Goal: Transaction & Acquisition: Download file/media

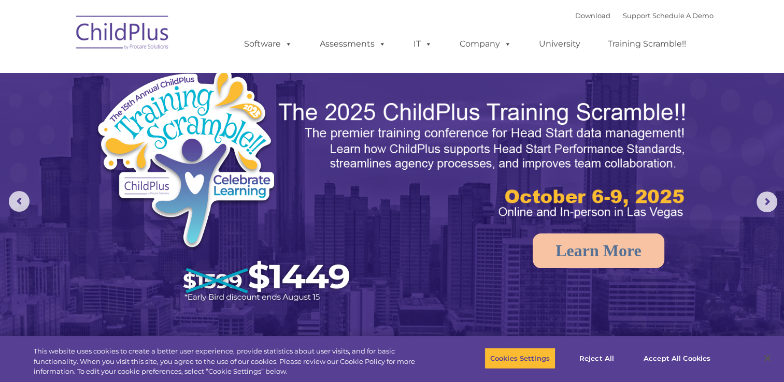
select select "MEDIUM"
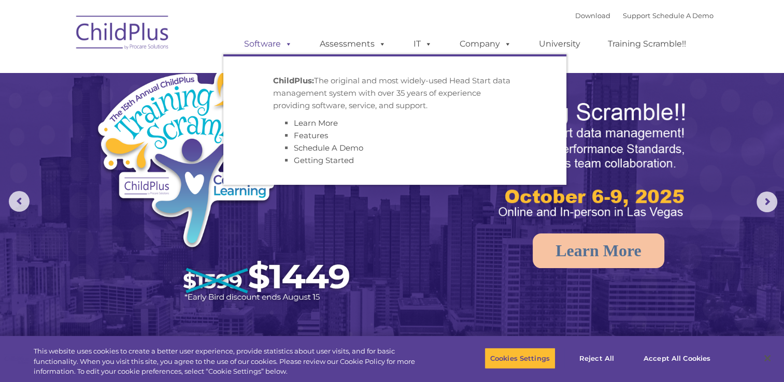
click at [285, 46] on span at bounding box center [286, 44] width 11 height 10
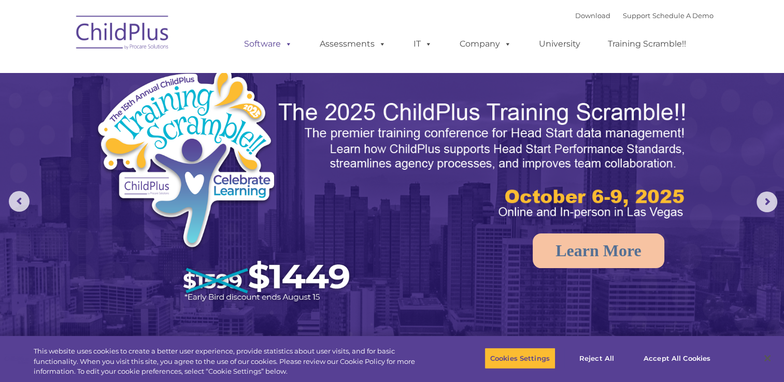
click at [267, 45] on link "Software" at bounding box center [268, 44] width 69 height 21
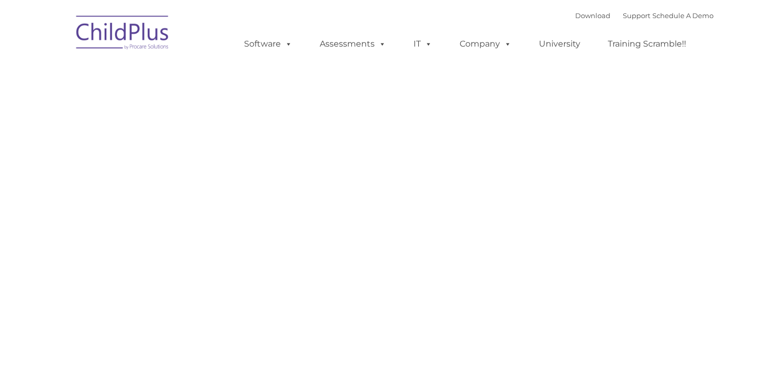
type input ""
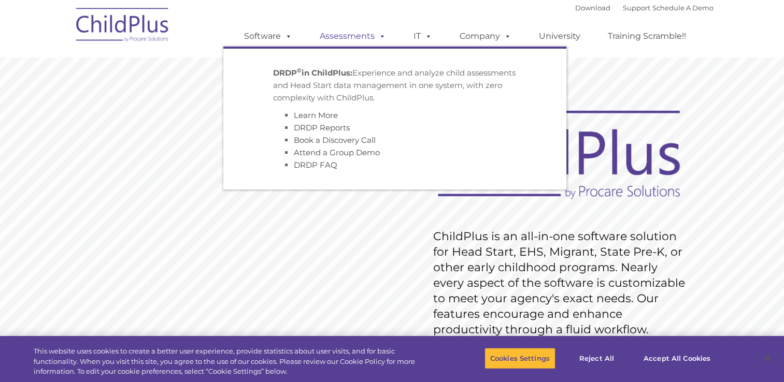
click at [342, 40] on link "Assessments" at bounding box center [352, 36] width 87 height 21
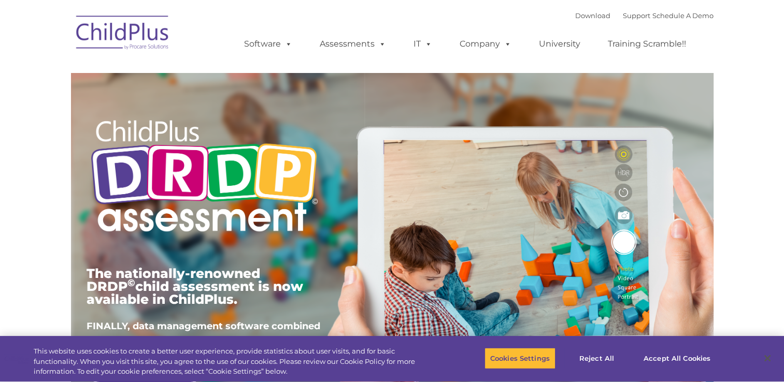
type input ""
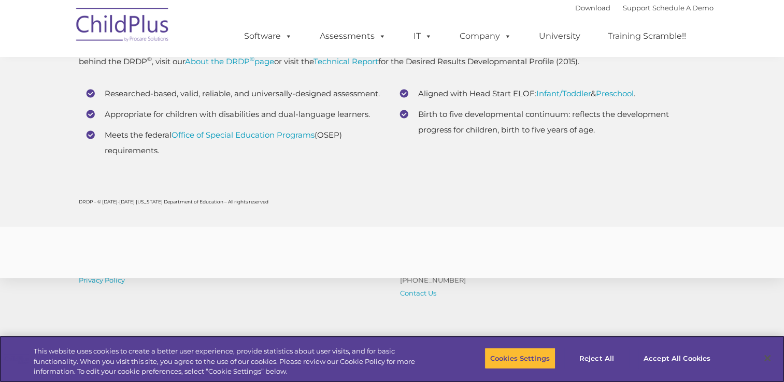
scroll to position [4077, 0]
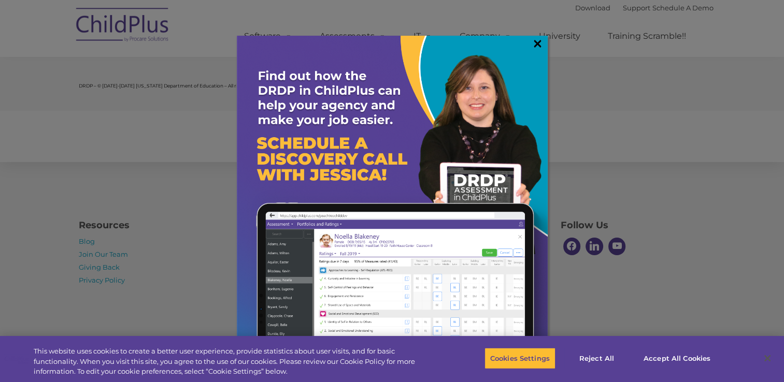
click at [538, 45] on link "×" at bounding box center [538, 43] width 12 height 10
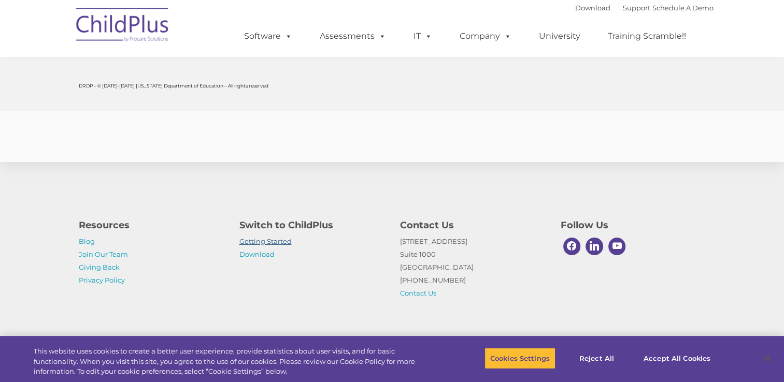
click at [266, 239] on link "Getting Started" at bounding box center [265, 241] width 52 height 8
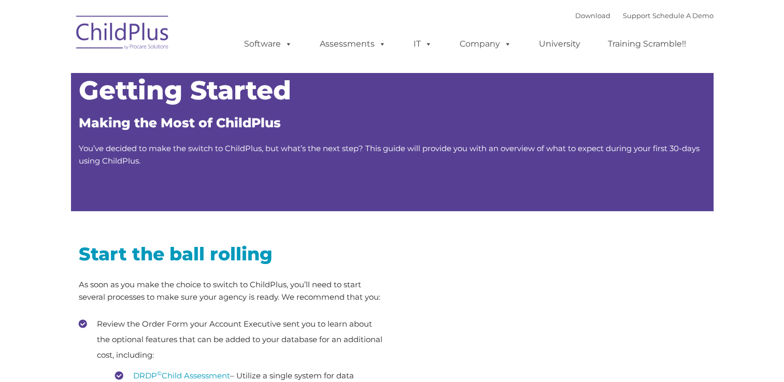
type input ""
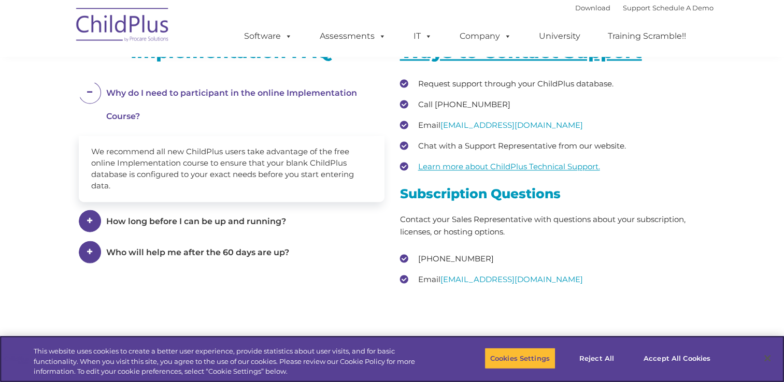
scroll to position [1431, 0]
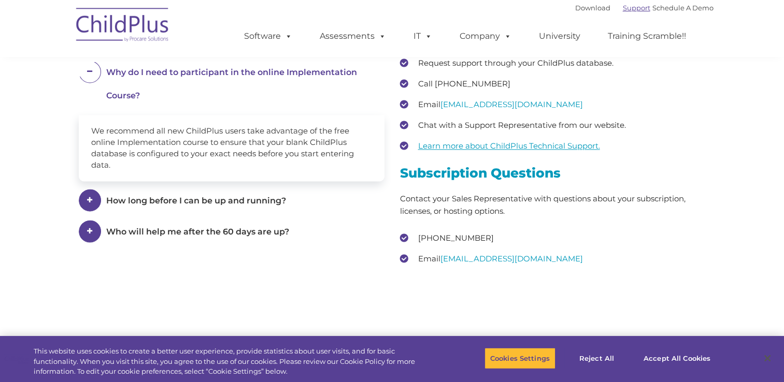
click at [623, 11] on link "Support" at bounding box center [636, 8] width 27 height 8
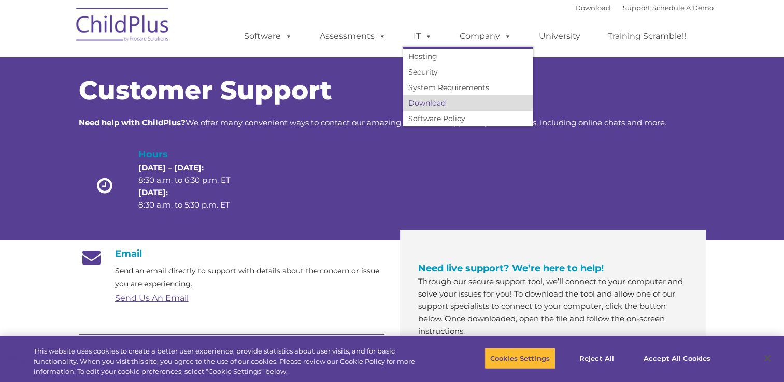
click at [429, 101] on link "Download" at bounding box center [468, 103] width 130 height 16
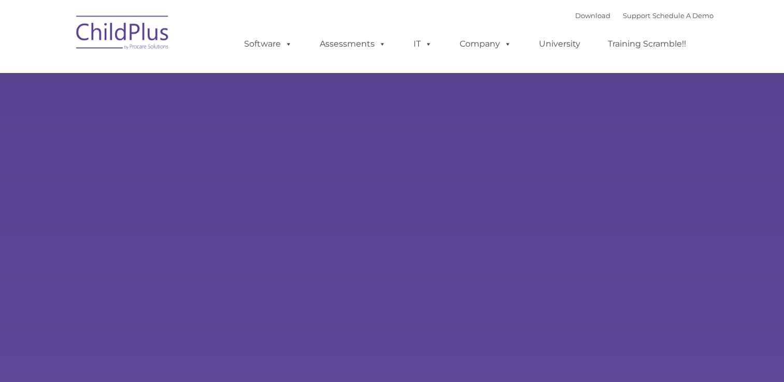
type input ""
select select "MEDIUM"
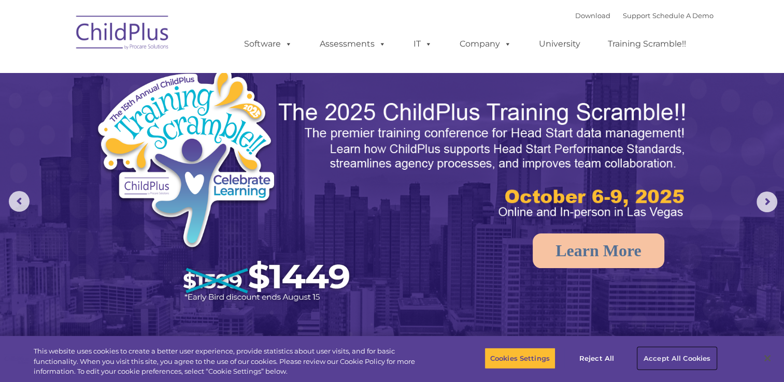
click at [683, 355] on button "Accept All Cookies" at bounding box center [677, 359] width 78 height 22
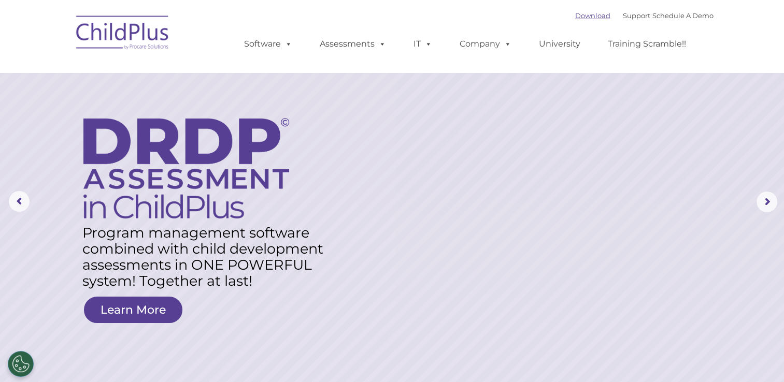
click at [580, 11] on link "Download" at bounding box center [592, 15] width 35 height 8
